Goal: Transaction & Acquisition: Purchase product/service

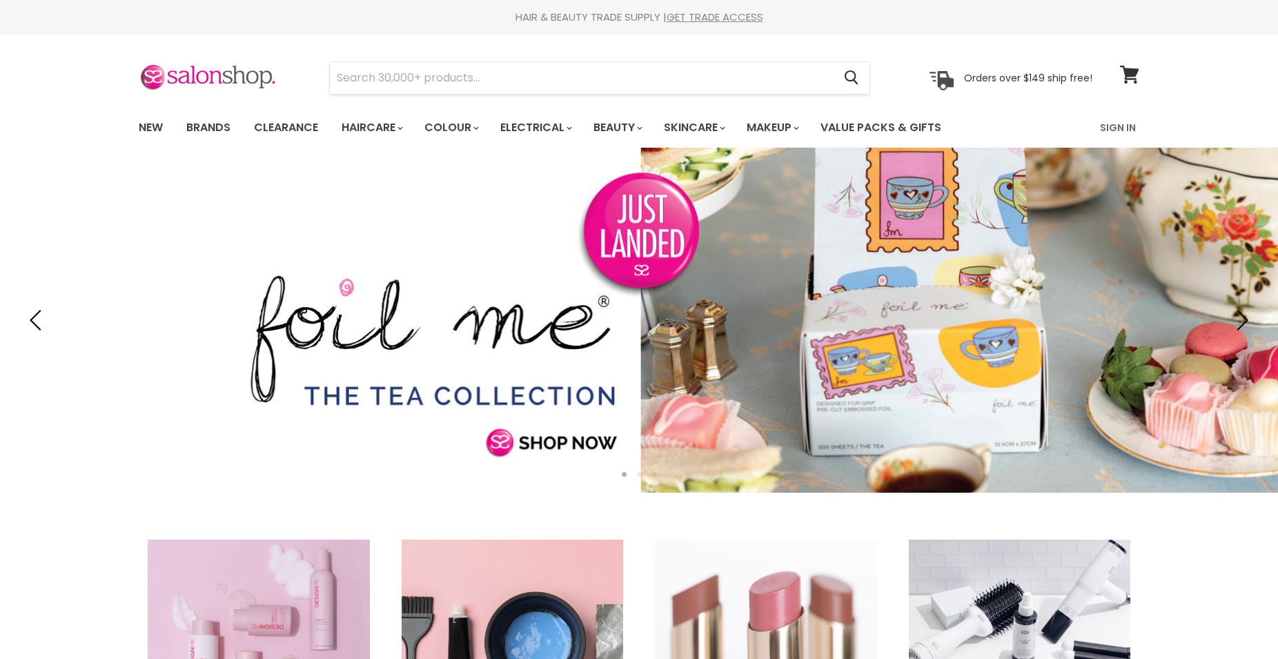
click at [403, 127] on icon "Main menu" at bounding box center [401, 128] width 6 height 4
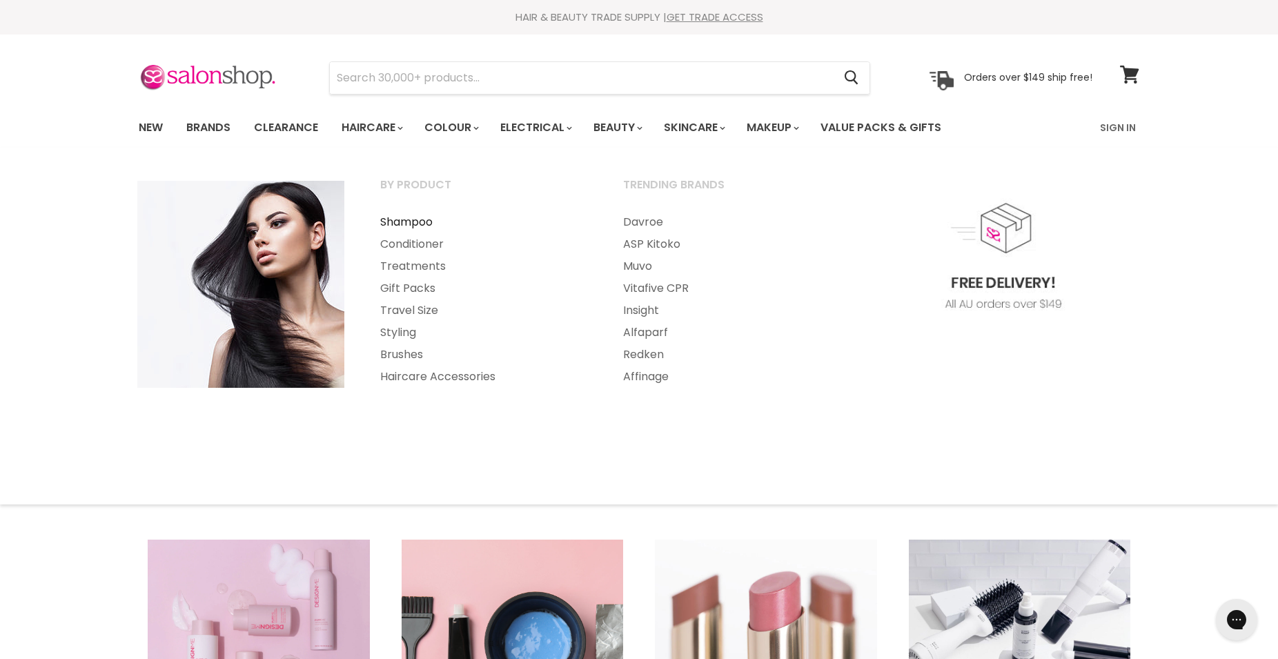
click at [398, 218] on link "Shampoo" at bounding box center [483, 222] width 240 height 22
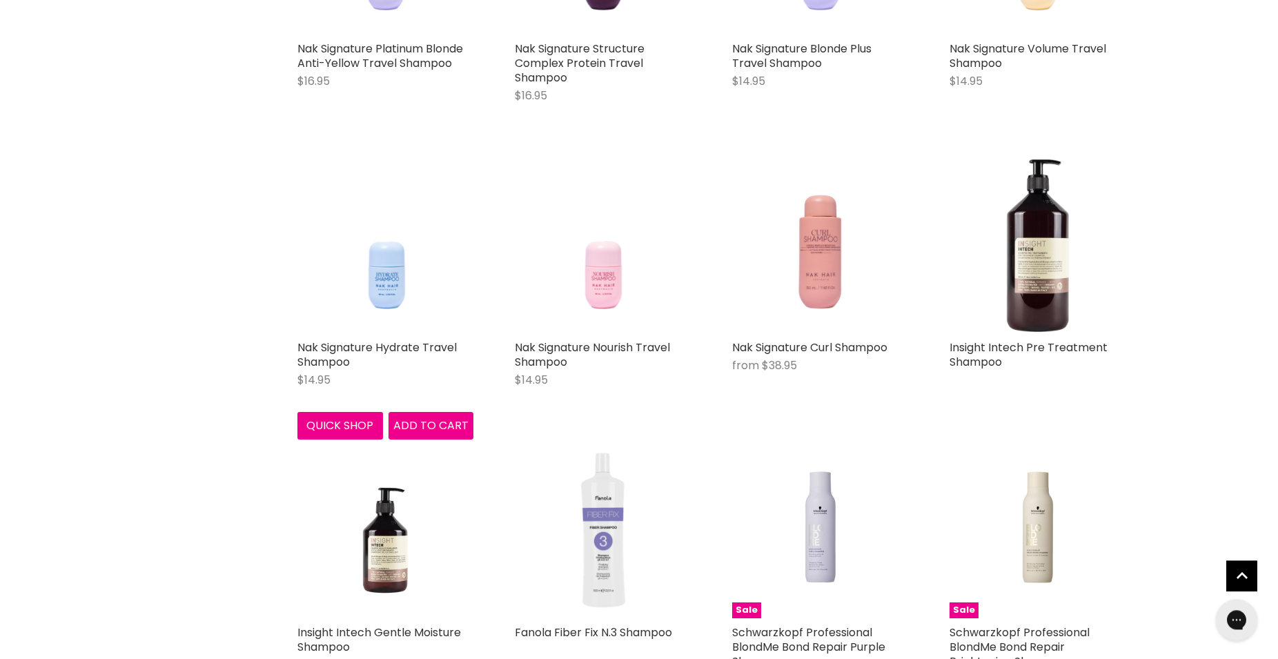
scroll to position [1760, 0]
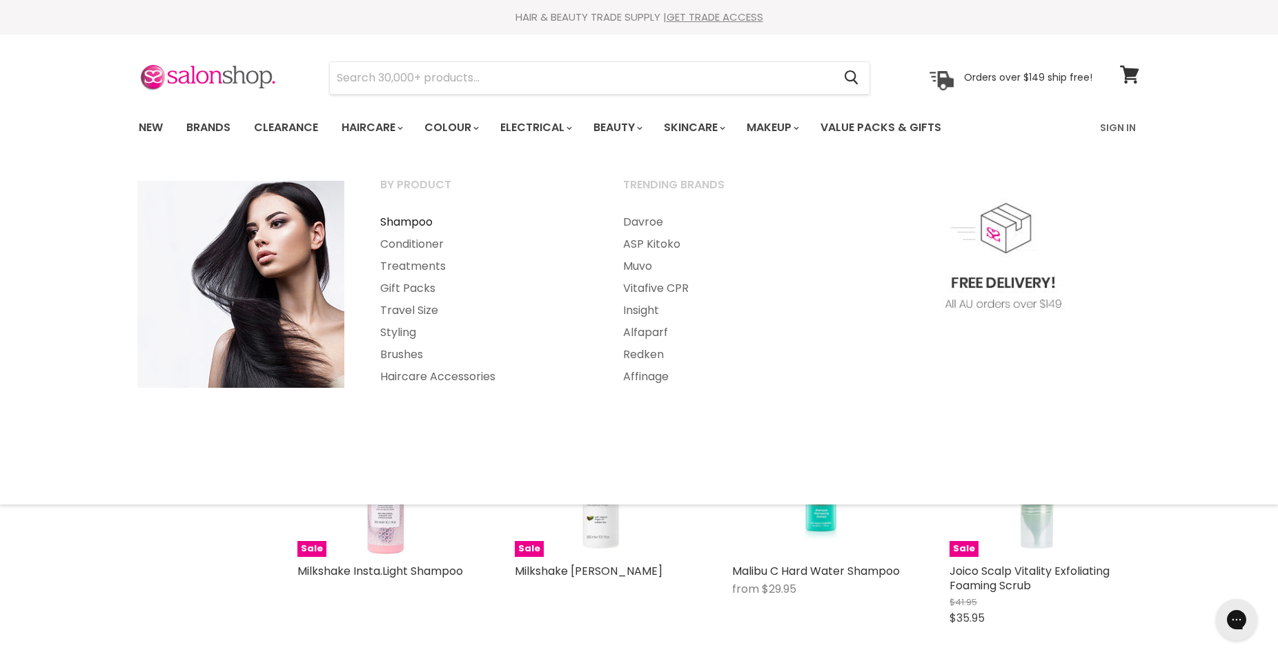
click at [407, 222] on link "Shampoo" at bounding box center [483, 222] width 240 height 22
